Goal: Information Seeking & Learning: Learn about a topic

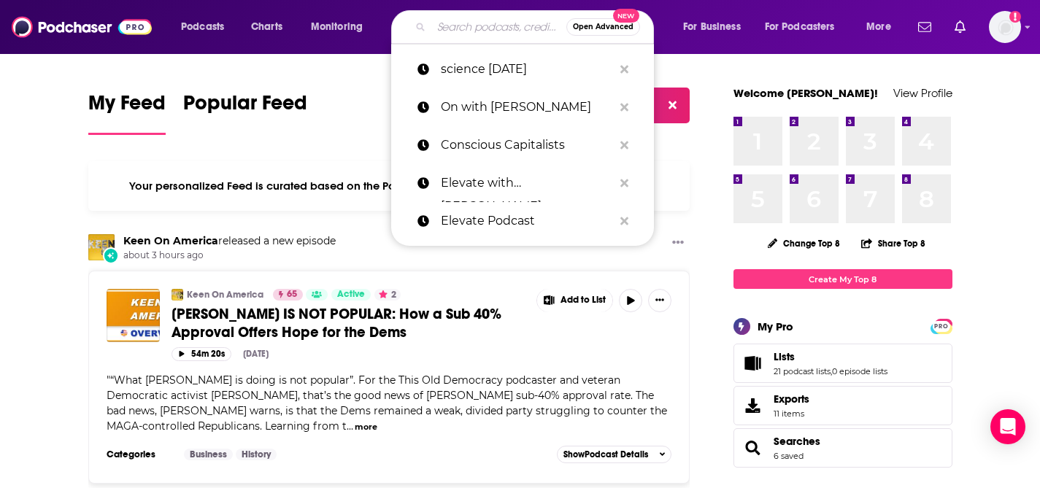
click at [458, 20] on input "Search podcasts, credits, & more..." at bounding box center [498, 26] width 135 height 23
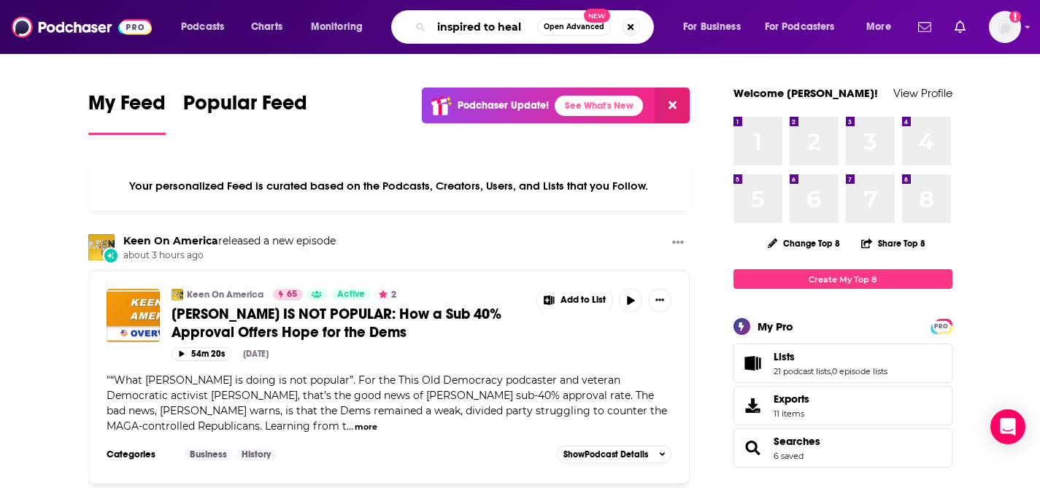
type input "inspired to heal"
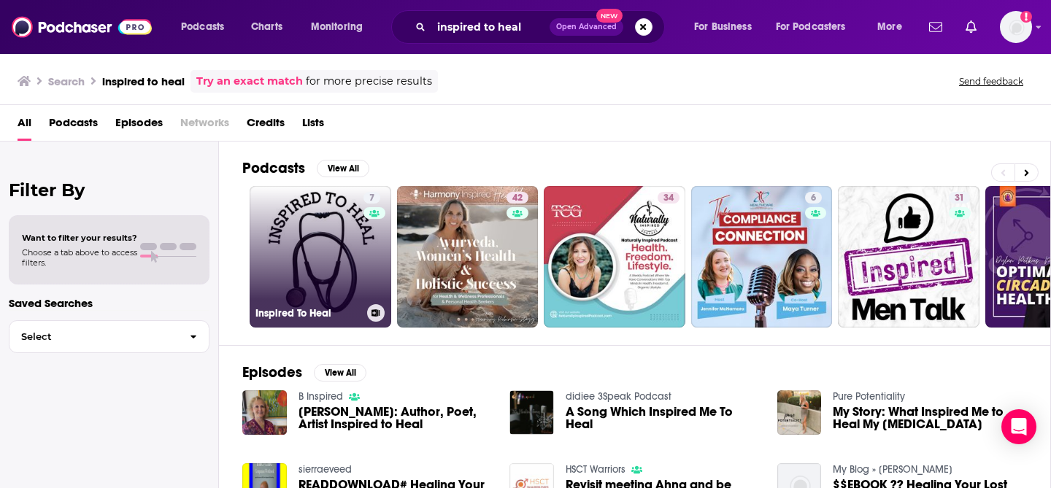
click at [293, 256] on link "7 Inspired To Heal" at bounding box center [321, 257] width 142 height 142
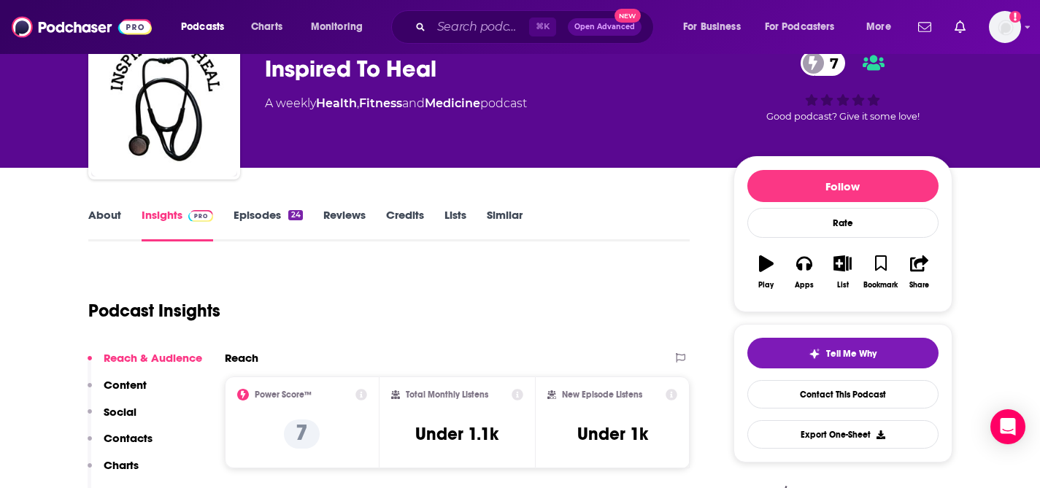
scroll to position [190, 0]
